Goal: Check status: Check status

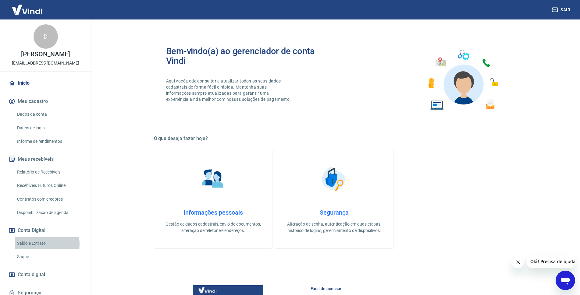
click at [33, 244] on link "Saldo e Extrato" at bounding box center [49, 243] width 69 height 12
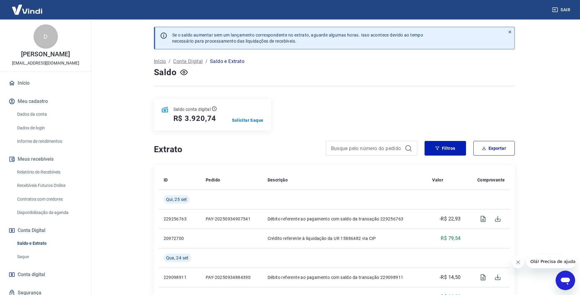
click at [38, 172] on link "Relatório de Recebíveis" at bounding box center [49, 172] width 69 height 12
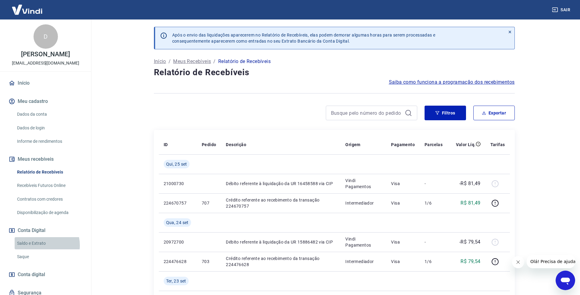
click at [44, 245] on link "Saldo e Extrato" at bounding box center [49, 243] width 69 height 12
